Goal: Information Seeking & Learning: Learn about a topic

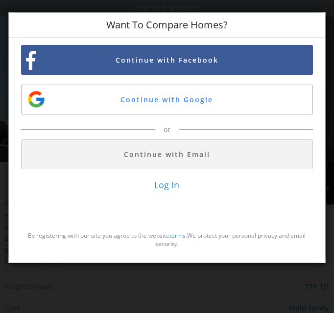
drag, startPoint x: 75, startPoint y: 219, endPoint x: 63, endPoint y: 233, distance: 18.7
click at [63, 233] on div "Log In By registering with our site you agree to the website terms . We protect…" at bounding box center [167, 217] width 292 height 76
click at [83, 305] on div "Want To Compare Homes? Register To Access All Homes Continue with Facebook Cont…" at bounding box center [167, 156] width 334 height 313
click at [93, 298] on div "Want To Compare Homes? Register To Access All Homes Continue with Facebook Cont…" at bounding box center [167, 156] width 334 height 313
click at [93, 297] on div "Want To Compare Homes? Register To Access All Homes Continue with Facebook Cont…" at bounding box center [167, 156] width 334 height 313
